Goal: Task Accomplishment & Management: Use online tool/utility

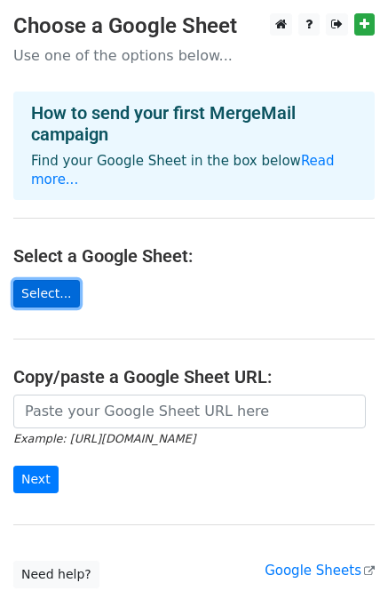
click at [54, 280] on link "Select..." at bounding box center [46, 294] width 67 height 28
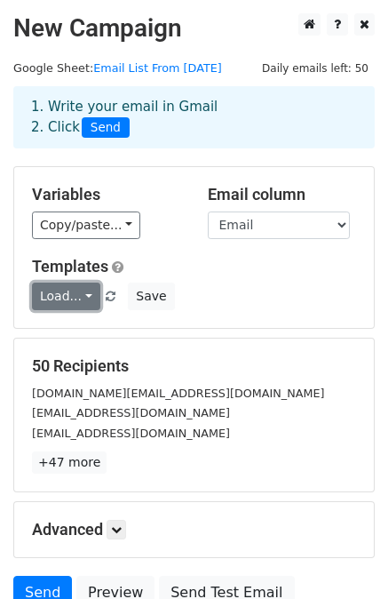
click at [71, 298] on link "Load..." at bounding box center [66, 297] width 68 height 28
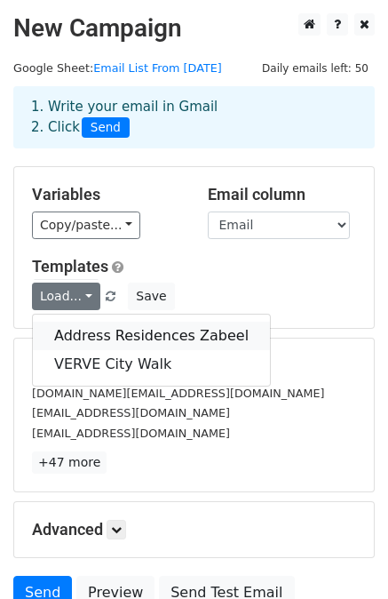
click at [89, 333] on link "Address Residences Zabeel" at bounding box center [151, 336] width 237 height 28
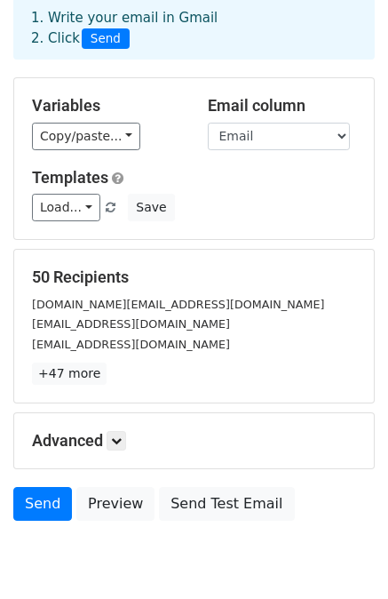
scroll to position [160, 0]
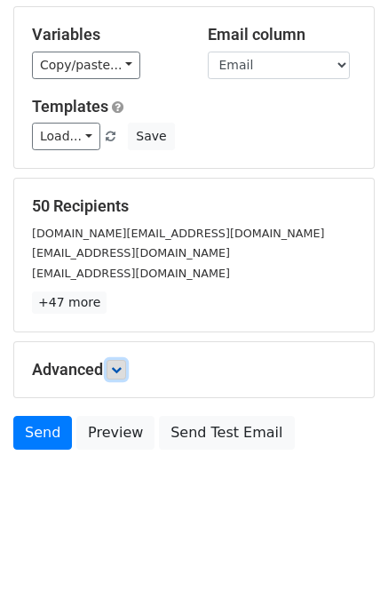
click at [119, 365] on icon at bounding box center [116, 369] width 11 height 11
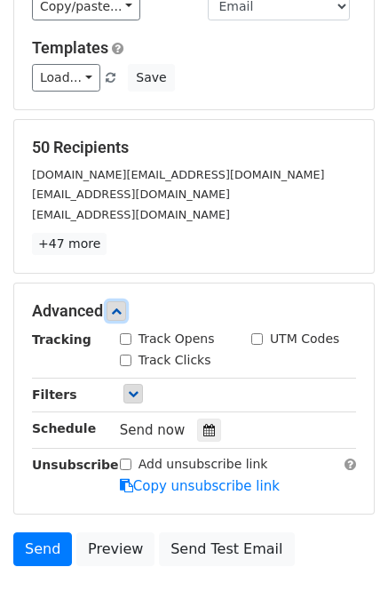
scroll to position [249, 0]
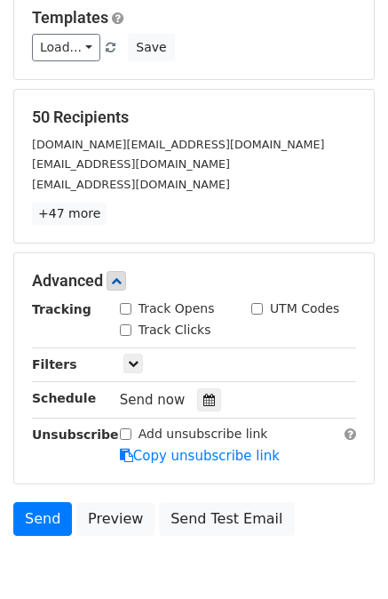
click at [155, 314] on label "Track Opens" at bounding box center [177, 308] width 76 height 19
click at [132, 314] on input "Track Opens" at bounding box center [126, 309] width 12 height 12
checkbox input "true"
click at [156, 332] on label "Track Clicks" at bounding box center [175, 330] width 73 height 19
click at [132, 332] on input "Track Clicks" at bounding box center [126, 330] width 12 height 12
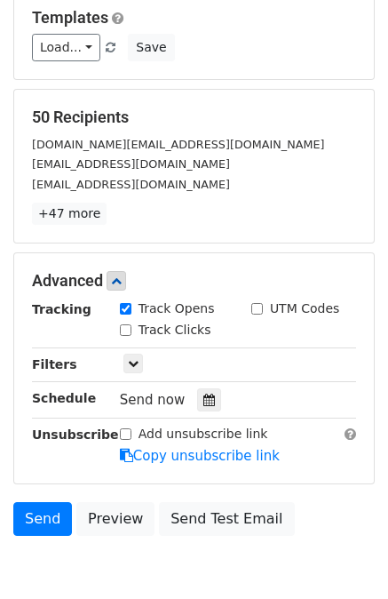
checkbox input "true"
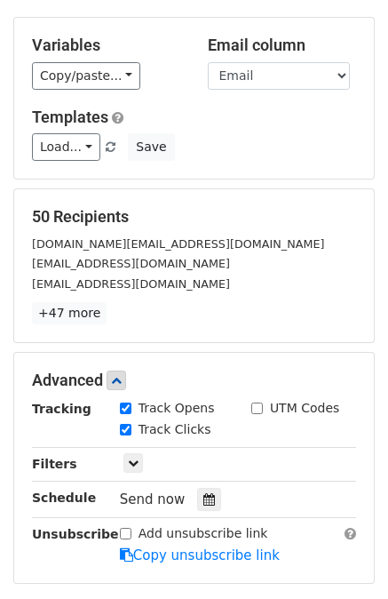
scroll to position [0, 0]
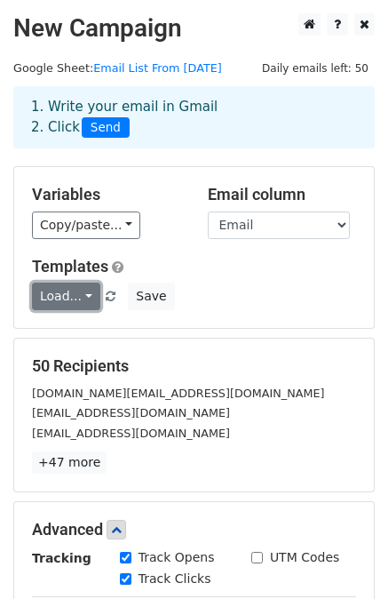
click at [65, 289] on link "Load..." at bounding box center [66, 297] width 68 height 28
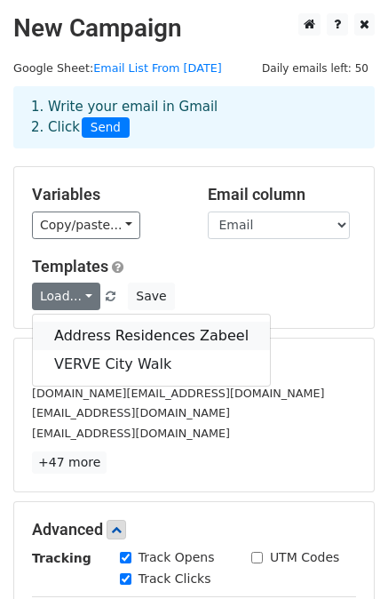
click at [83, 335] on link "Address Residences Zabeel" at bounding box center [151, 336] width 237 height 28
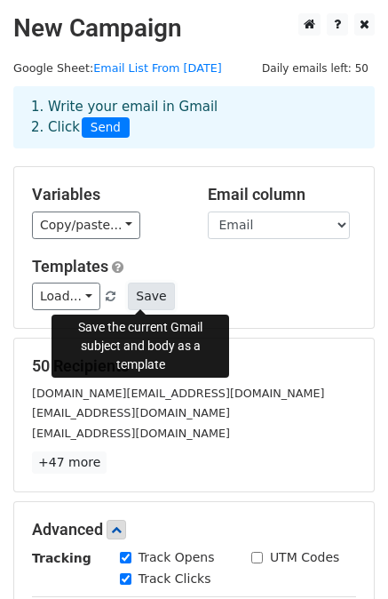
click at [135, 294] on button "Save" at bounding box center [151, 297] width 46 height 28
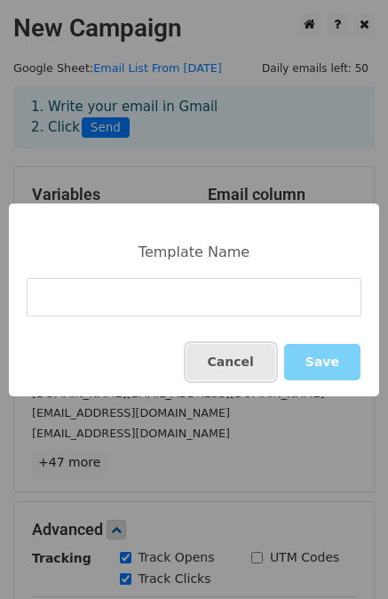
click at [235, 353] on button "Cancel" at bounding box center [231, 362] width 89 height 36
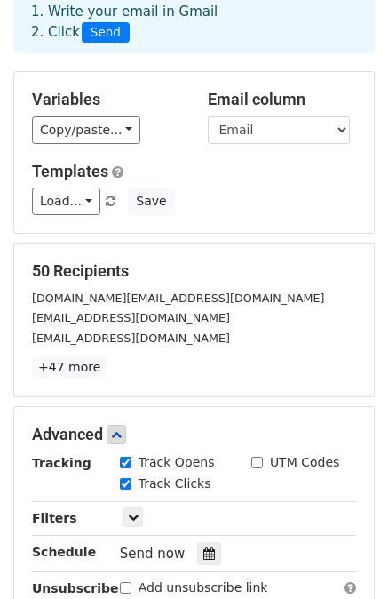
scroll to position [332, 0]
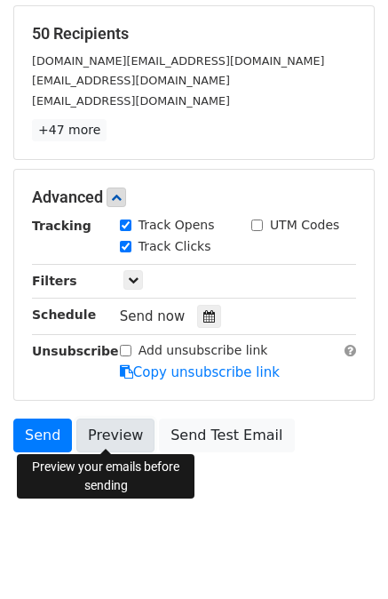
click at [127, 431] on link "Preview" at bounding box center [115, 436] width 78 height 34
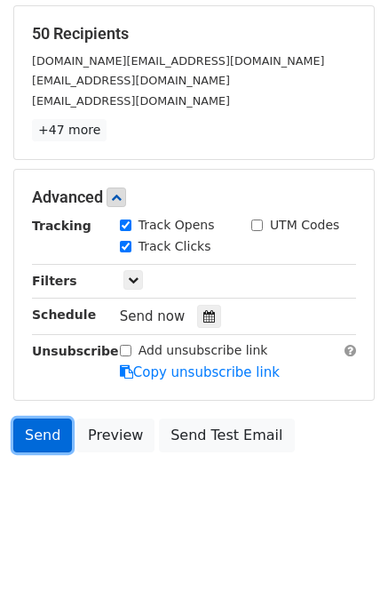
click at [40, 437] on link "Send" at bounding box center [42, 436] width 59 height 34
